Goal: Communication & Community: Answer question/provide support

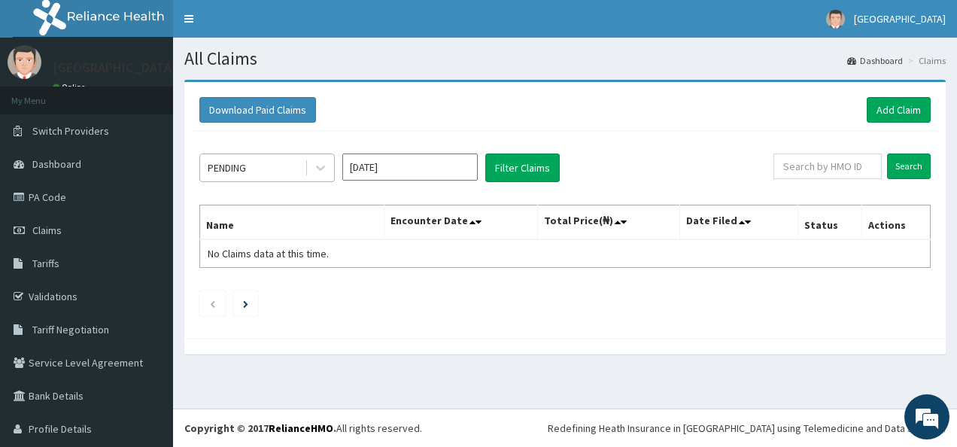
click at [245, 161] on div "PENDING" at bounding box center [227, 167] width 38 height 15
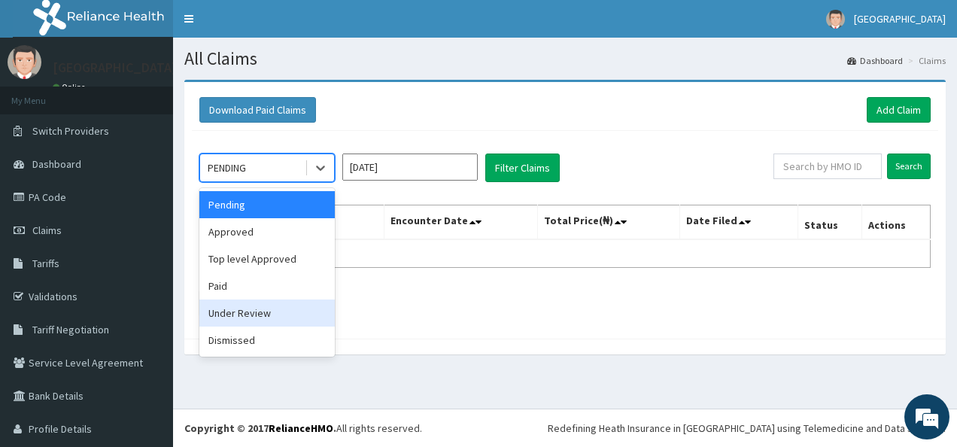
click at [247, 314] on div "Under Review" at bounding box center [266, 312] width 135 height 27
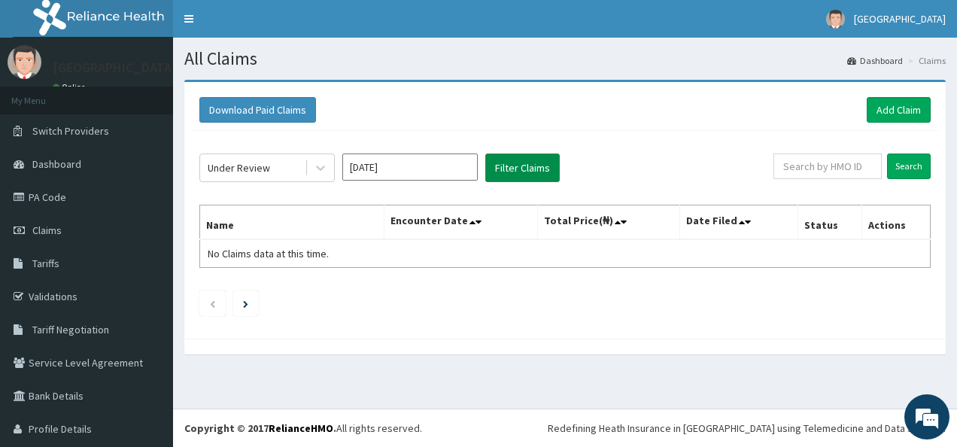
click at [525, 160] on button "Filter Claims" at bounding box center [522, 167] width 74 height 29
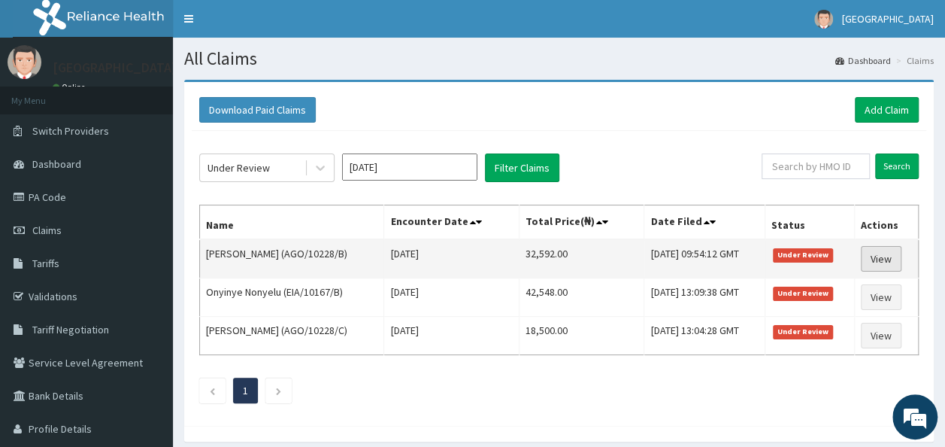
click at [888, 251] on link "View" at bounding box center [881, 259] width 41 height 26
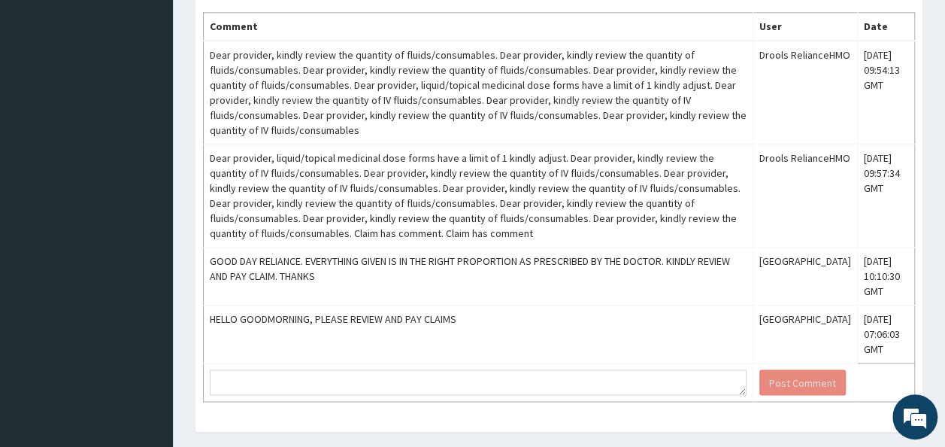
scroll to position [1092, 0]
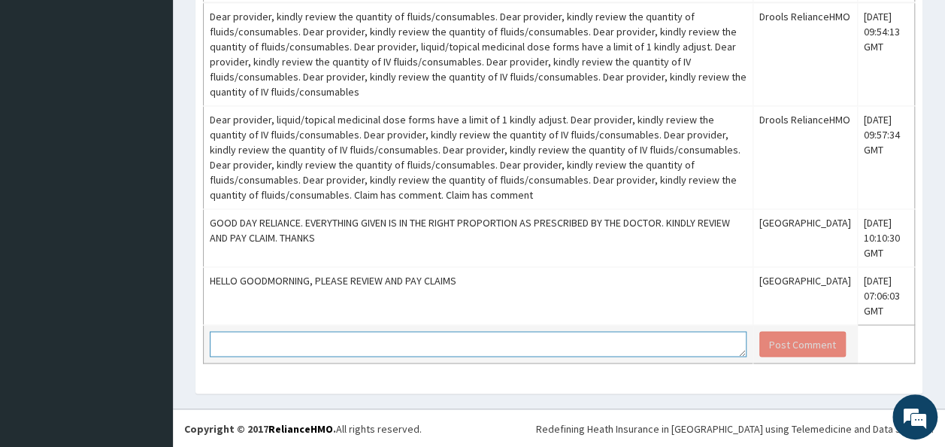
click at [287, 343] on textarea at bounding box center [478, 344] width 537 height 26
drag, startPoint x: 370, startPoint y: 347, endPoint x: 292, endPoint y: 344, distance: 78.2
click at [292, 344] on textarea "kindly review amd pay claim" at bounding box center [478, 344] width 537 height 26
type textarea "kindly review and pay claim"
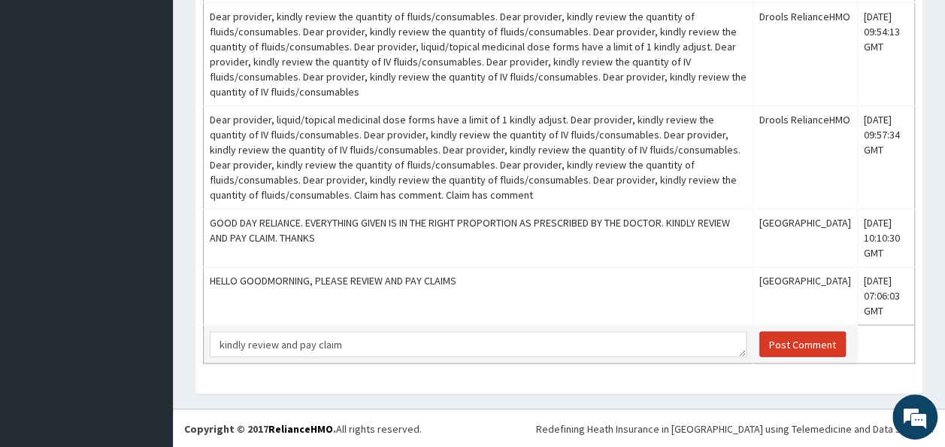
click at [788, 342] on button "Post Comment" at bounding box center [803, 344] width 86 height 26
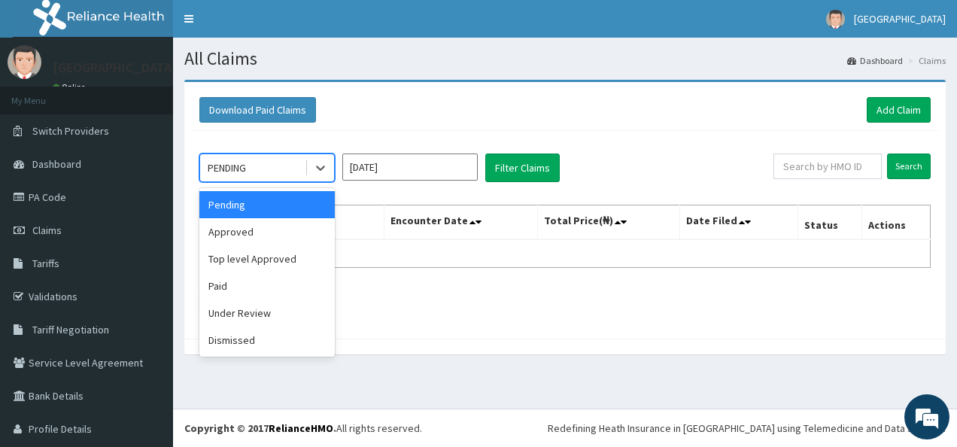
click at [244, 162] on div "PENDING" at bounding box center [227, 167] width 38 height 15
click at [248, 314] on div "Under Review" at bounding box center [266, 312] width 135 height 27
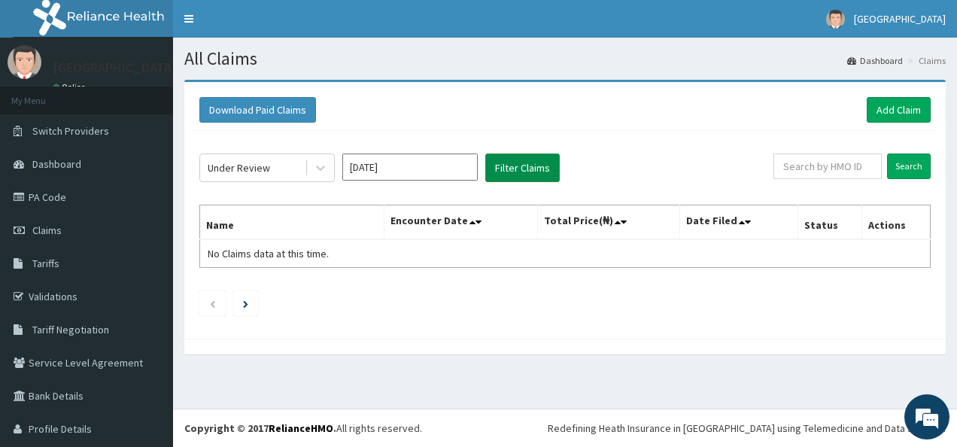
click at [508, 170] on button "Filter Claims" at bounding box center [522, 167] width 74 height 29
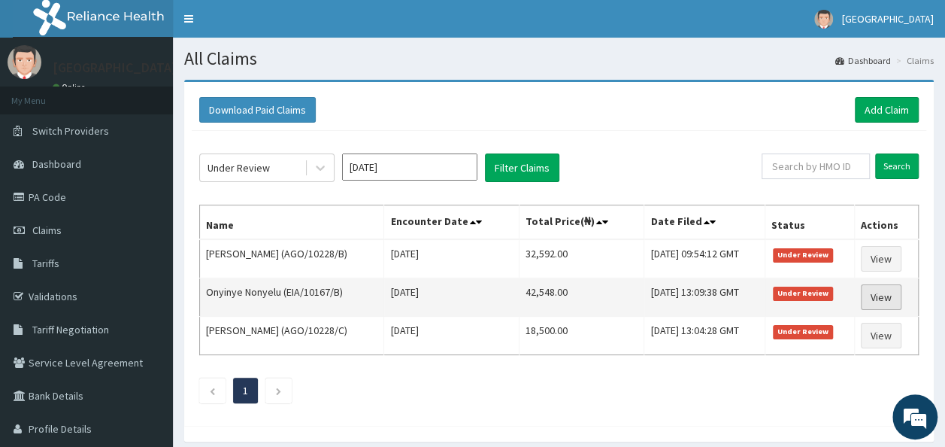
click at [891, 295] on link "View" at bounding box center [881, 297] width 41 height 26
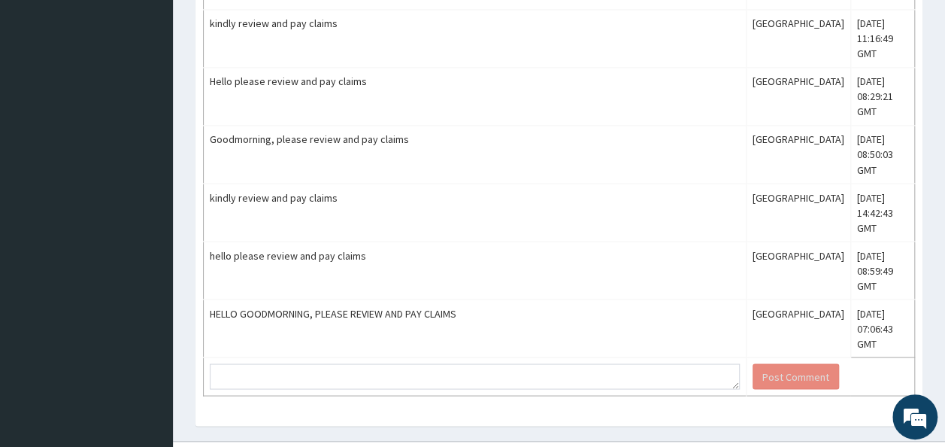
scroll to position [1275, 0]
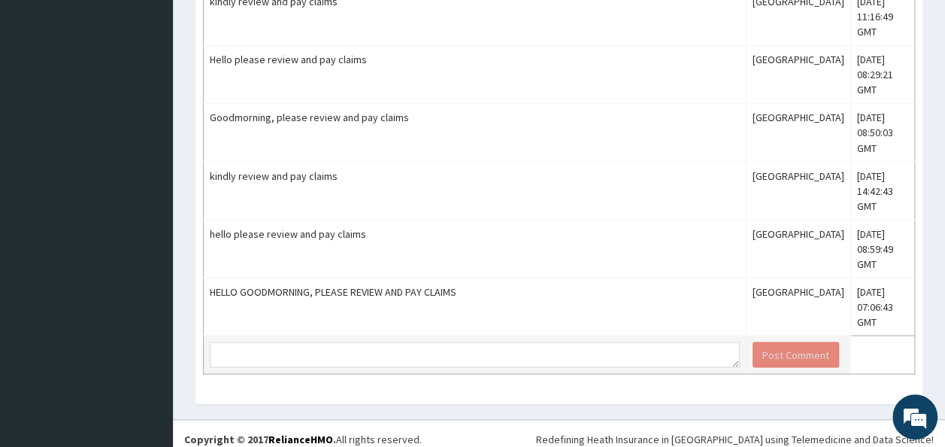
click at [247, 362] on td at bounding box center [475, 354] width 543 height 38
click at [256, 341] on textarea at bounding box center [475, 354] width 530 height 26
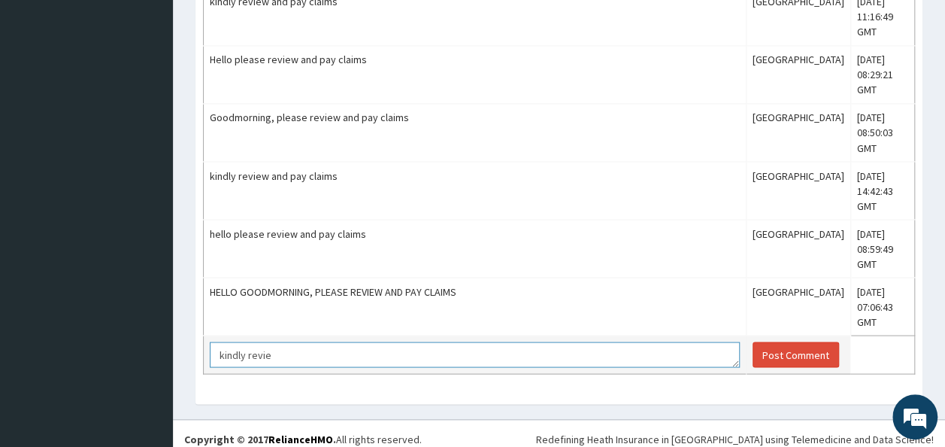
scroll to position [0, 0]
type textarea "kindly review and pay claim"
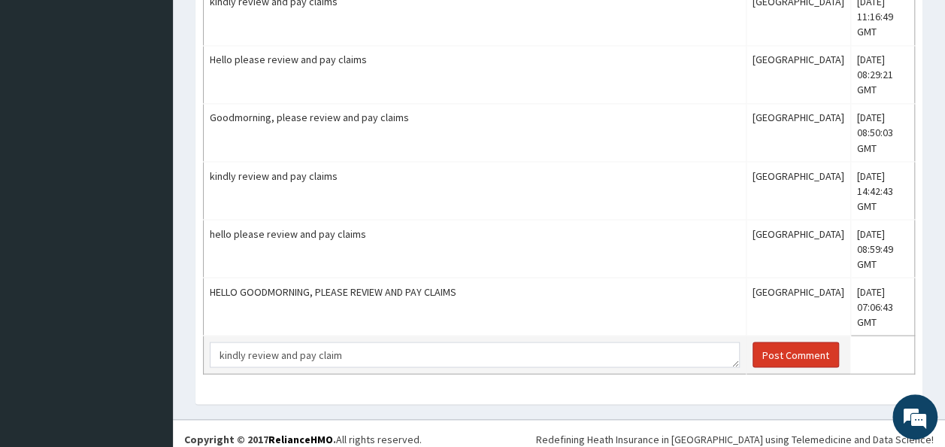
click at [773, 346] on button "Post Comment" at bounding box center [796, 354] width 86 height 26
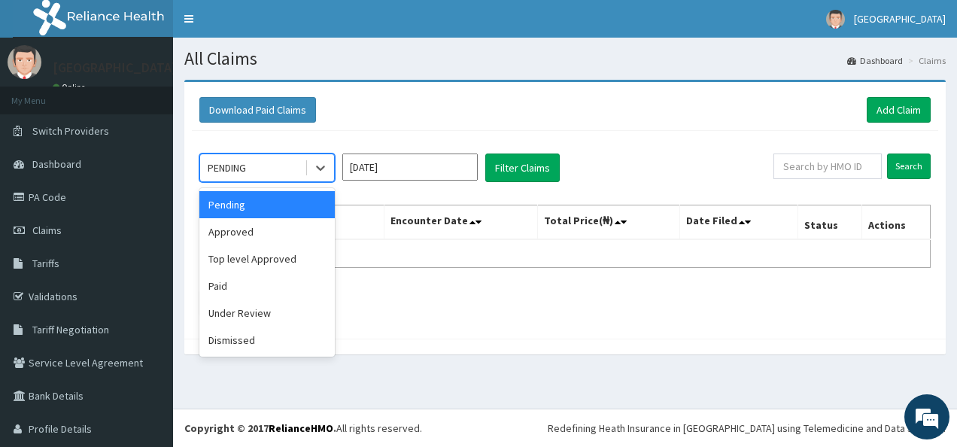
click at [246, 166] on div "PENDING" at bounding box center [227, 167] width 38 height 15
click at [254, 308] on div "Under Review" at bounding box center [266, 312] width 135 height 27
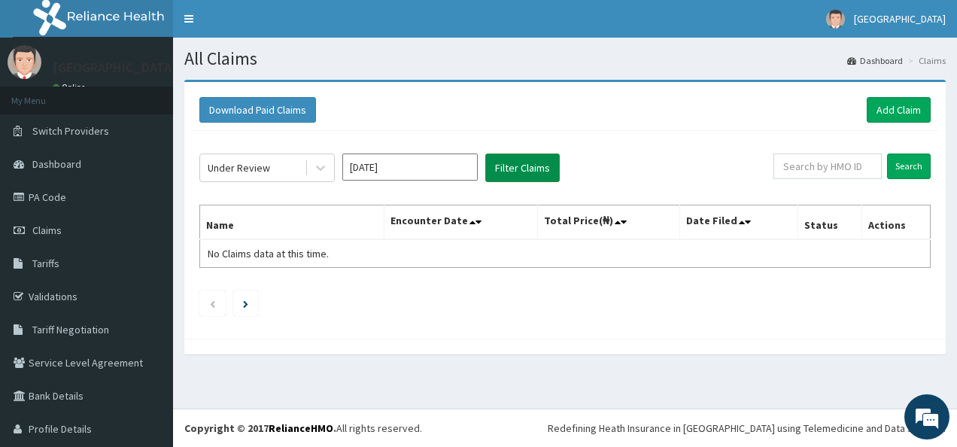
click at [517, 168] on button "Filter Claims" at bounding box center [522, 167] width 74 height 29
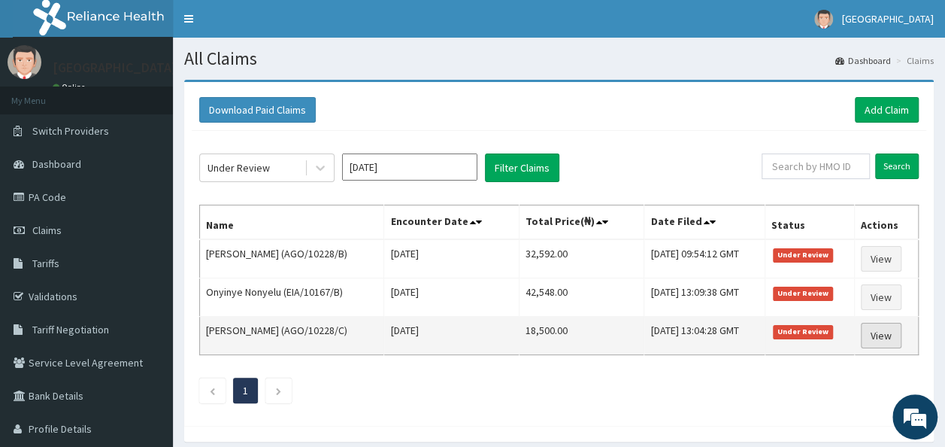
click at [883, 335] on link "View" at bounding box center [881, 336] width 41 height 26
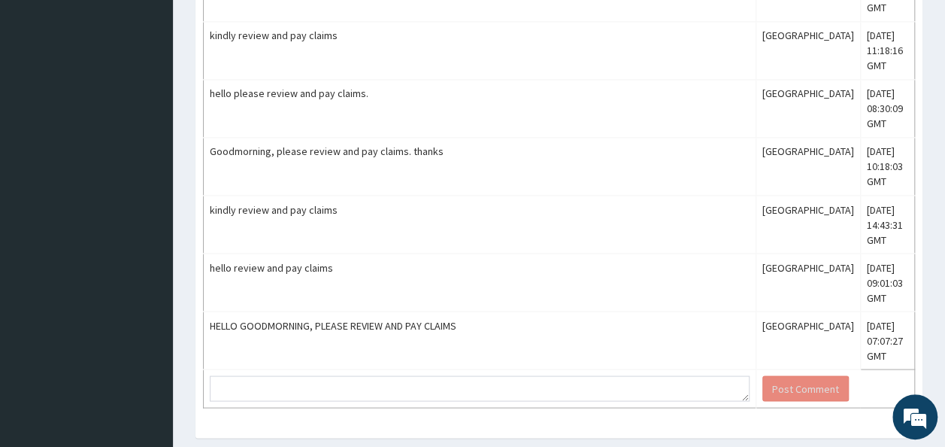
scroll to position [1365, 0]
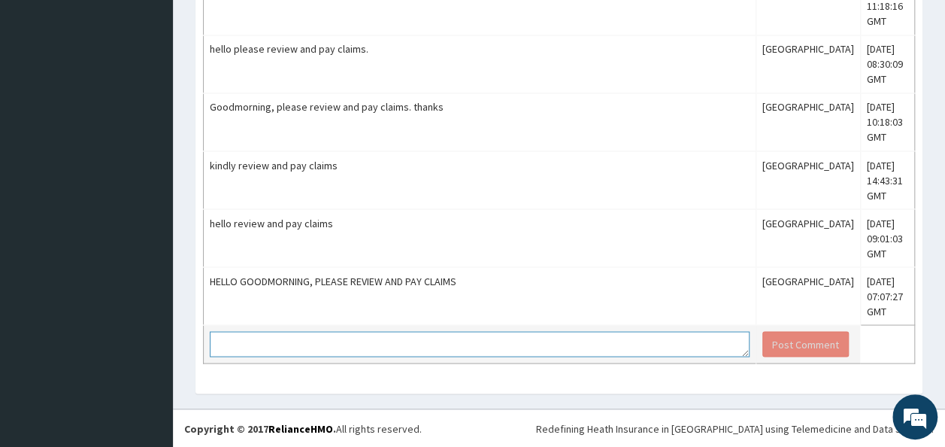
click at [268, 337] on textarea at bounding box center [480, 344] width 540 height 26
type textarea "kindly review and pay claim"
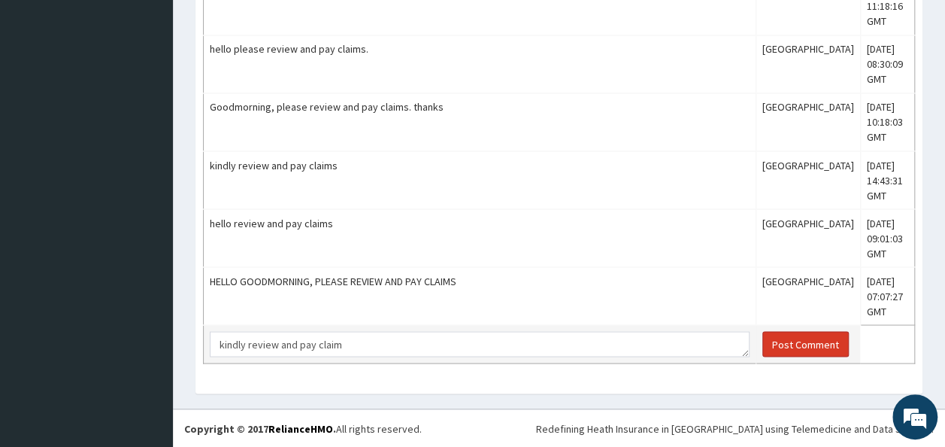
click at [796, 338] on button "Post Comment" at bounding box center [806, 344] width 86 height 26
